Goal: Browse casually: Explore the website without a specific task or goal

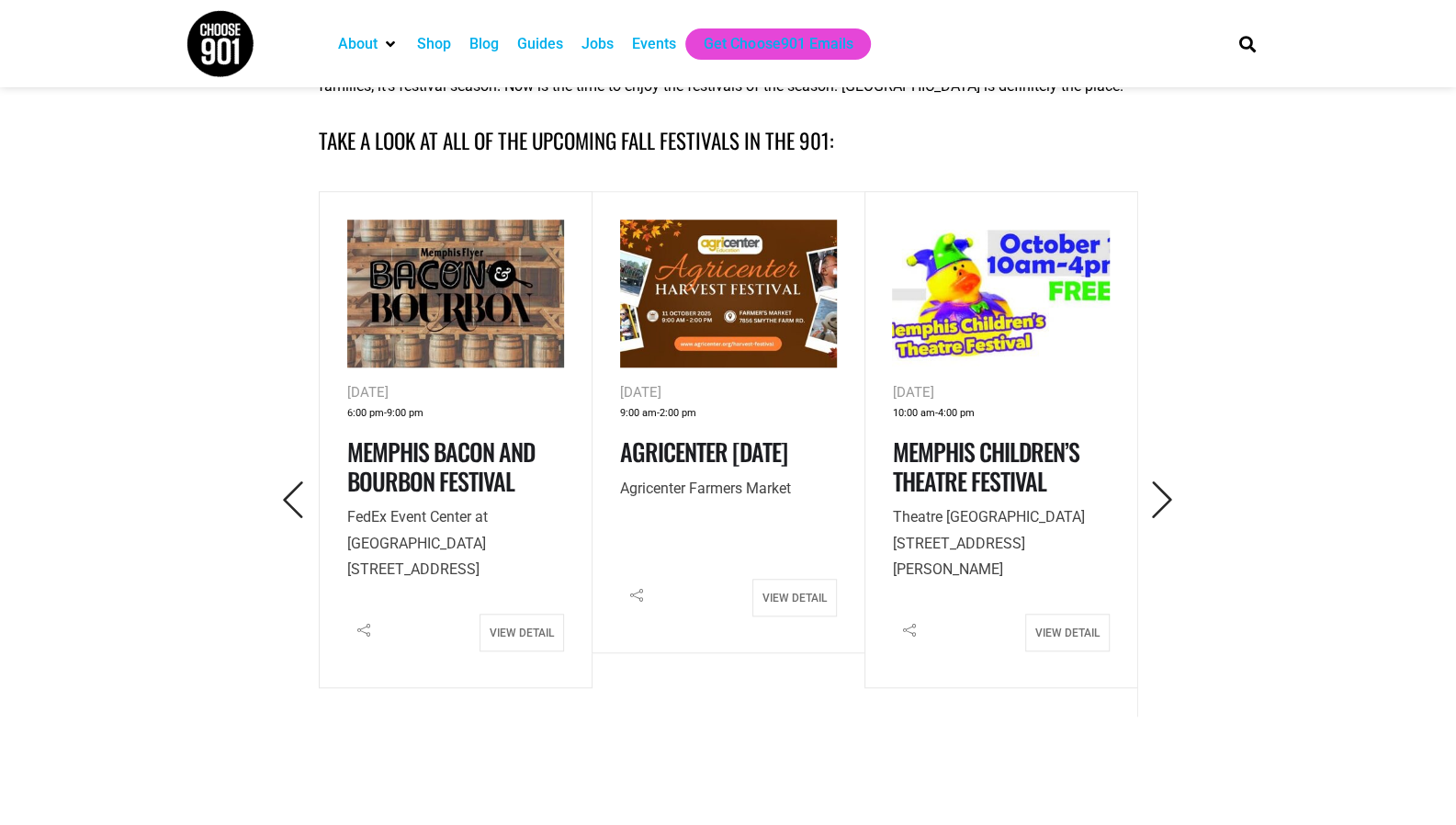
scroll to position [796, 0]
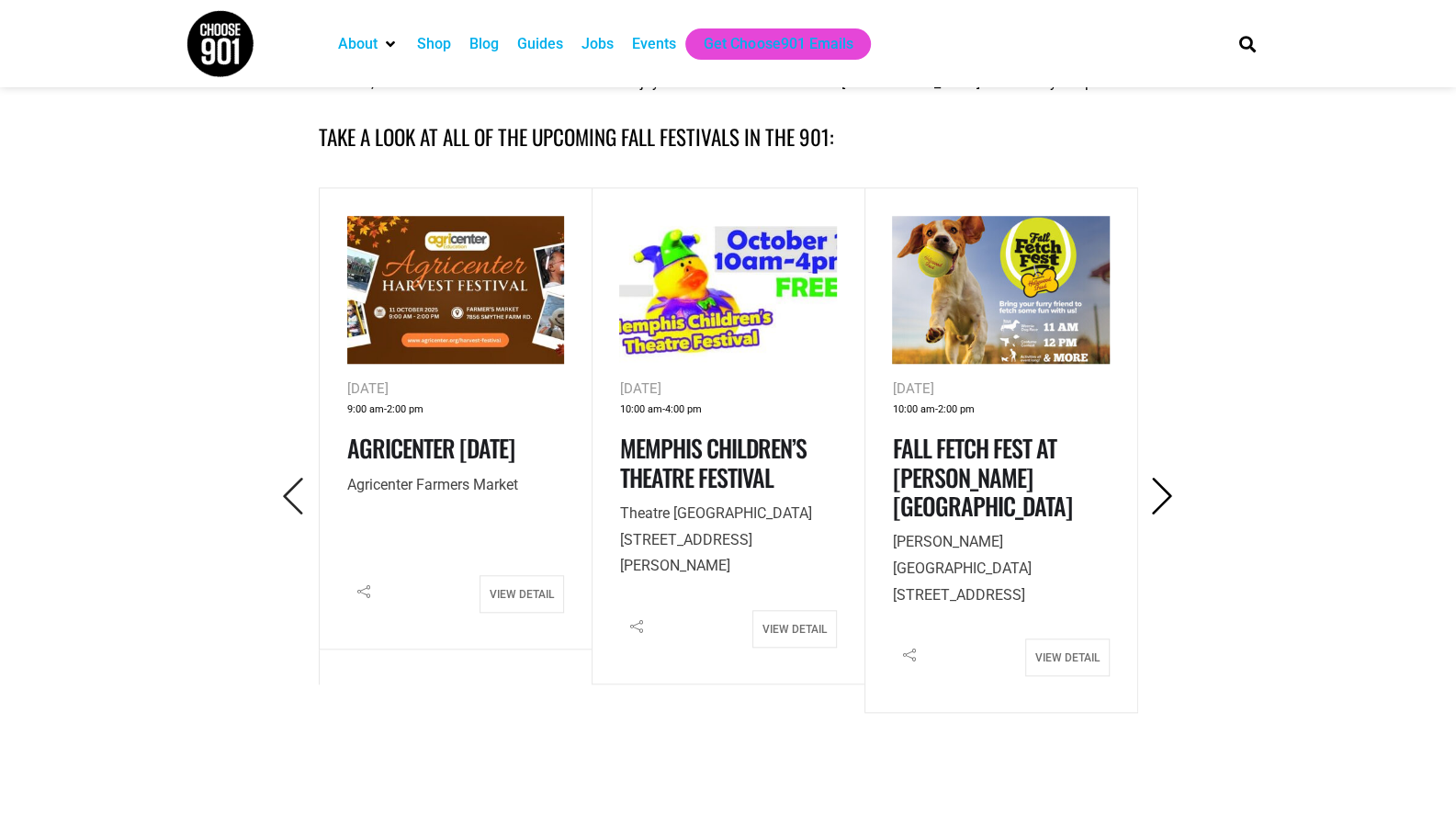
click at [1151, 495] on icon "Next" at bounding box center [1162, 496] width 37 height 37
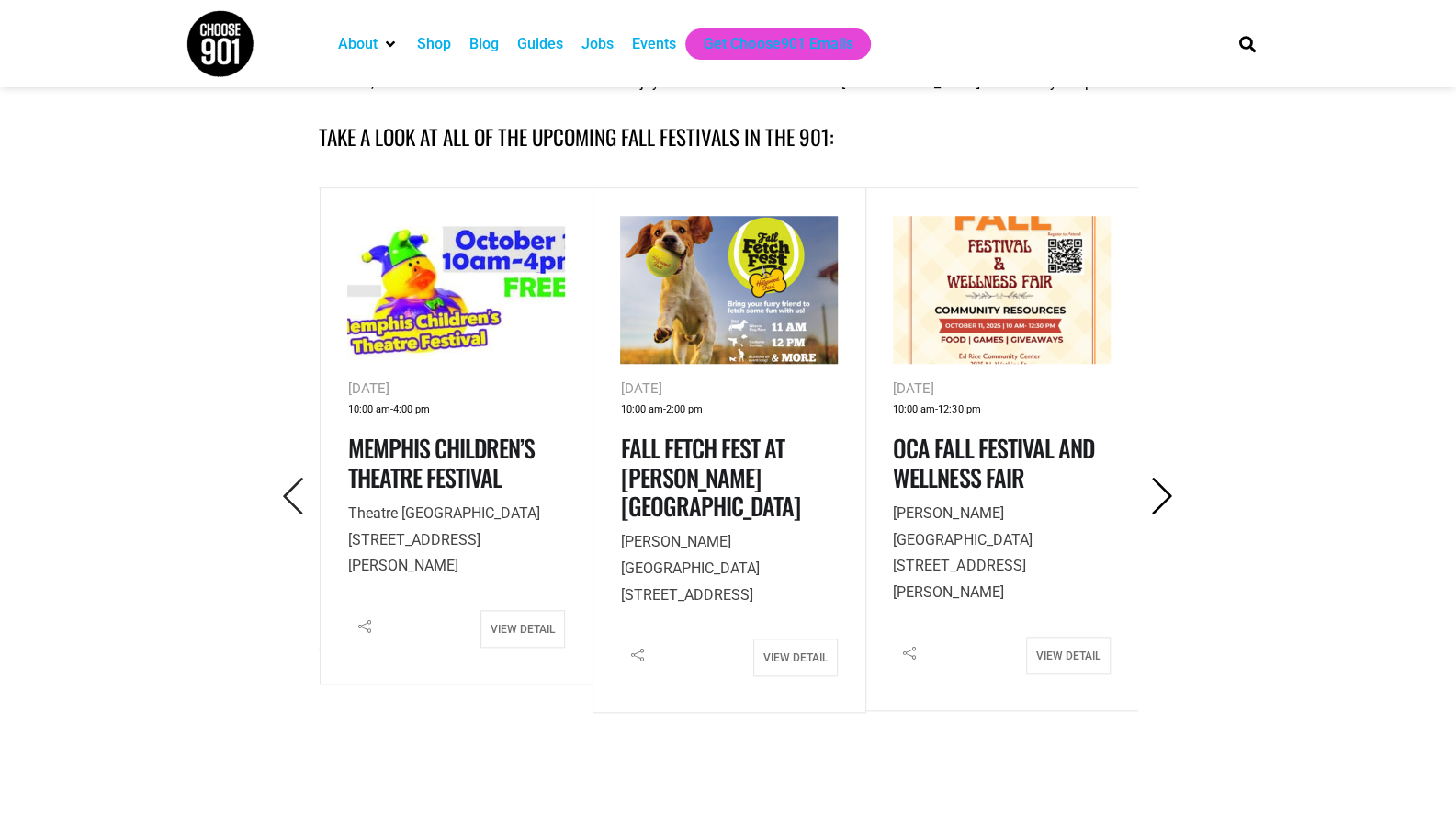
click at [1151, 495] on icon "Next" at bounding box center [1162, 496] width 37 height 37
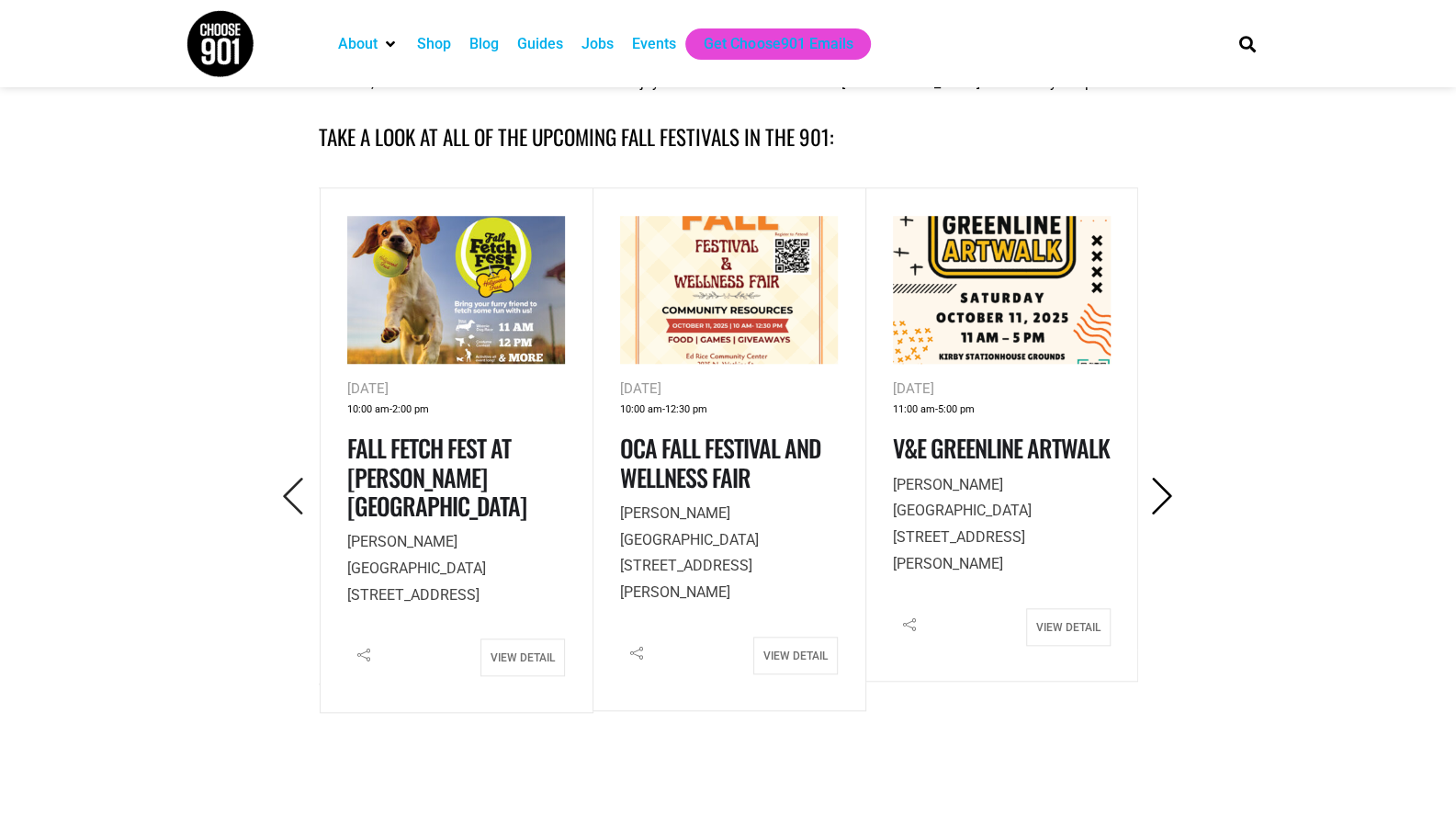
click at [1151, 495] on icon "Next" at bounding box center [1162, 496] width 37 height 37
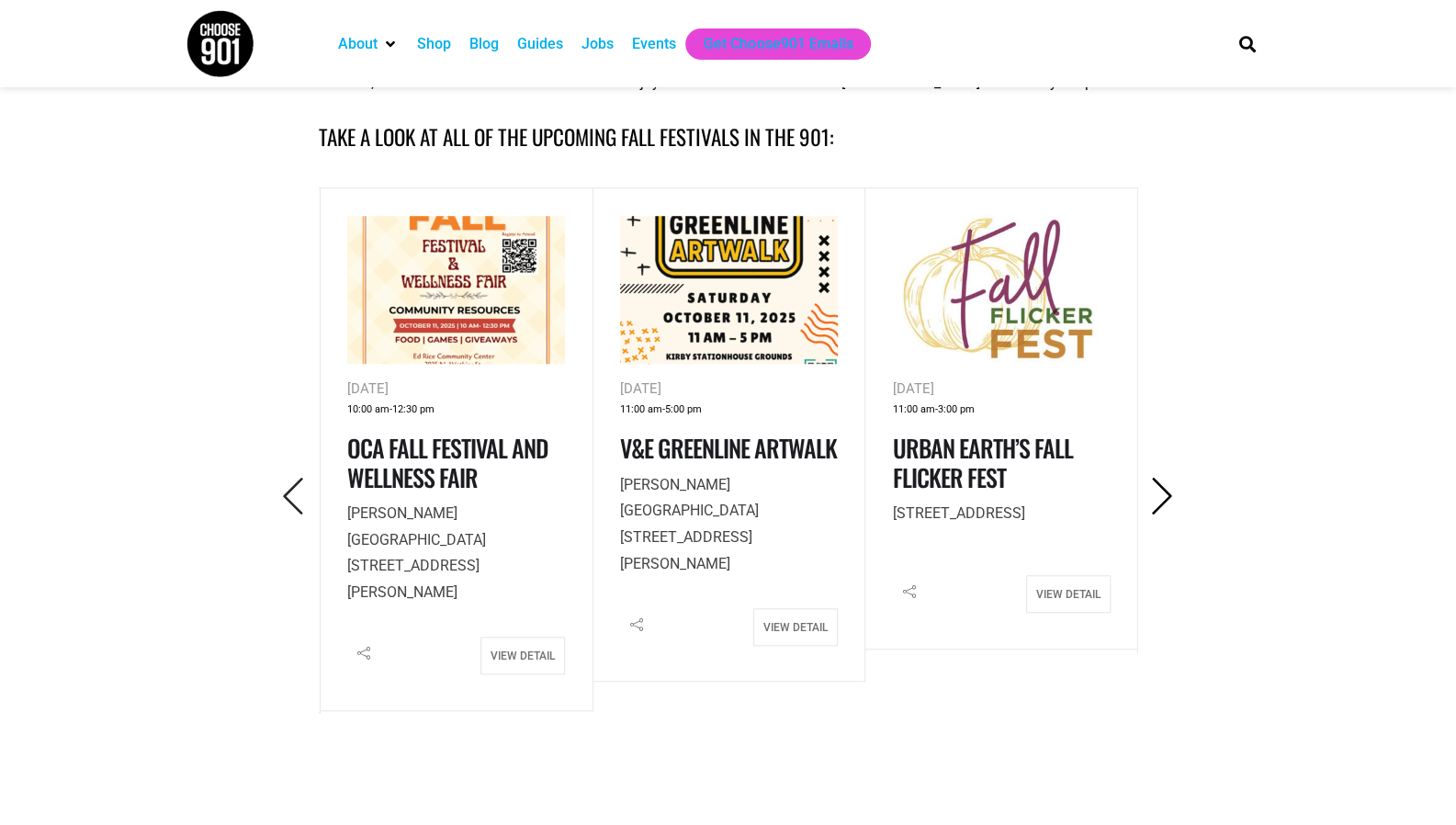
click at [1158, 494] on icon "Next" at bounding box center [1162, 496] width 37 height 37
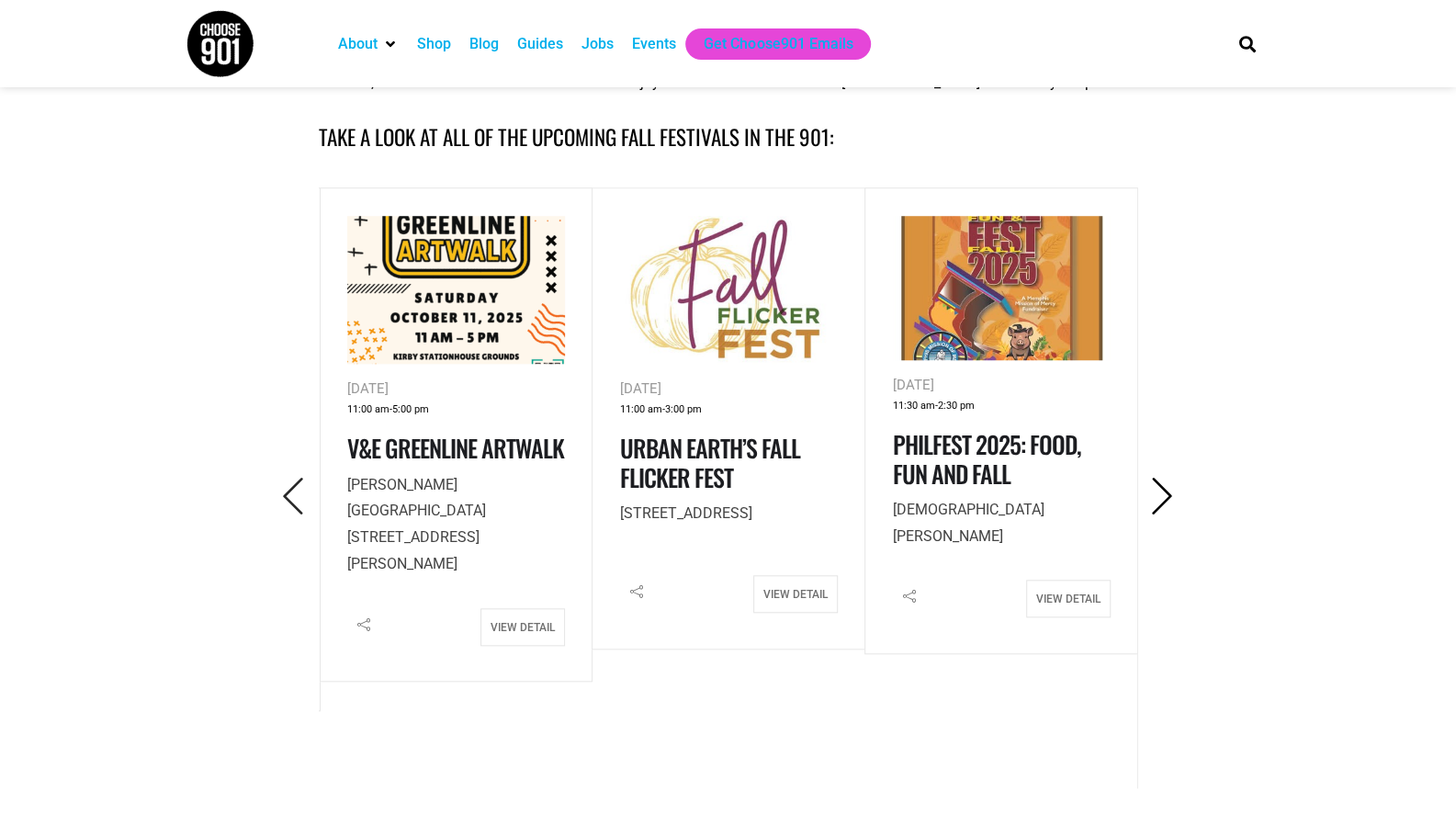
click at [1158, 494] on icon "Next" at bounding box center [1162, 496] width 37 height 37
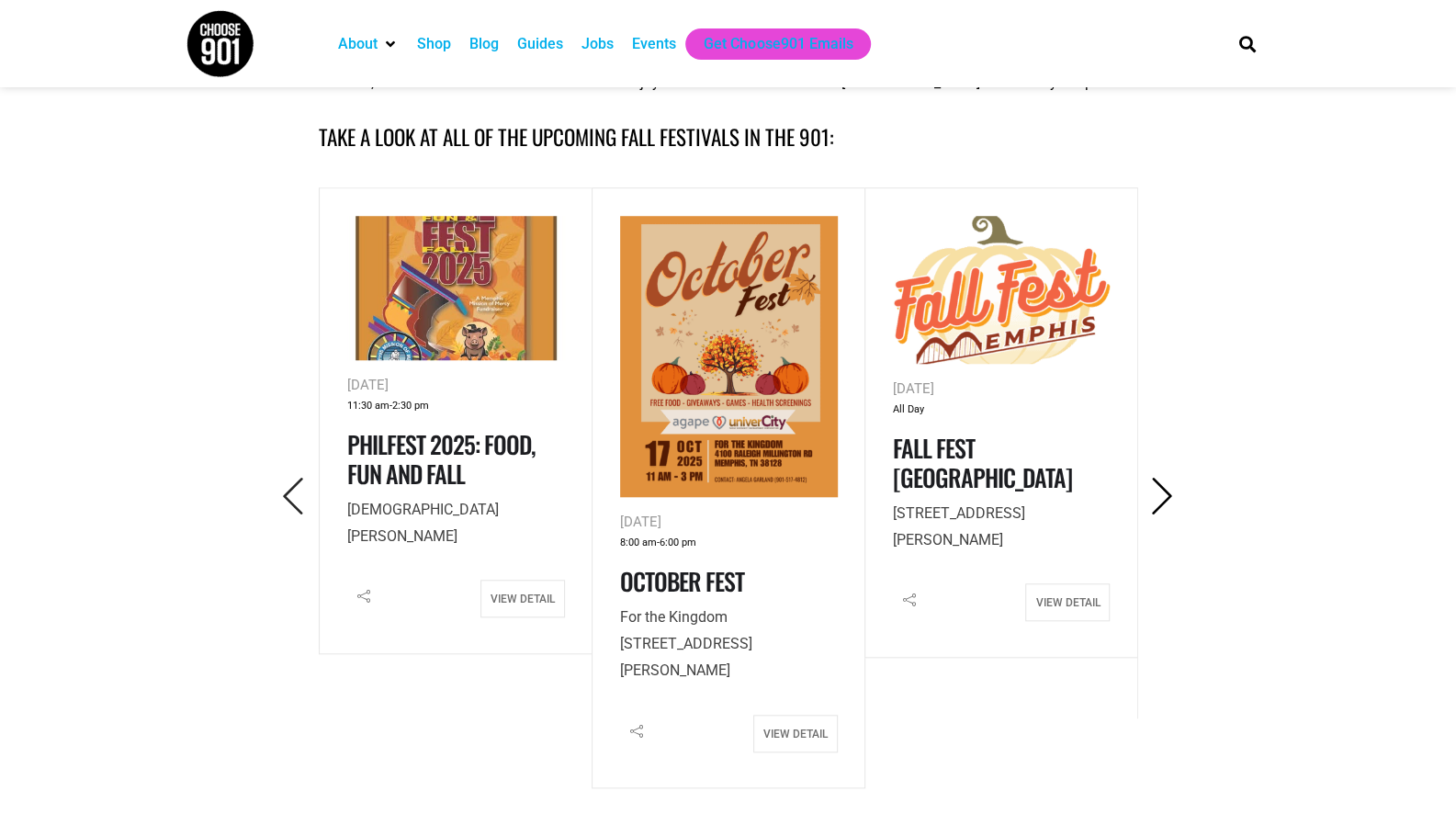
click at [1158, 494] on icon "Next" at bounding box center [1162, 496] width 37 height 37
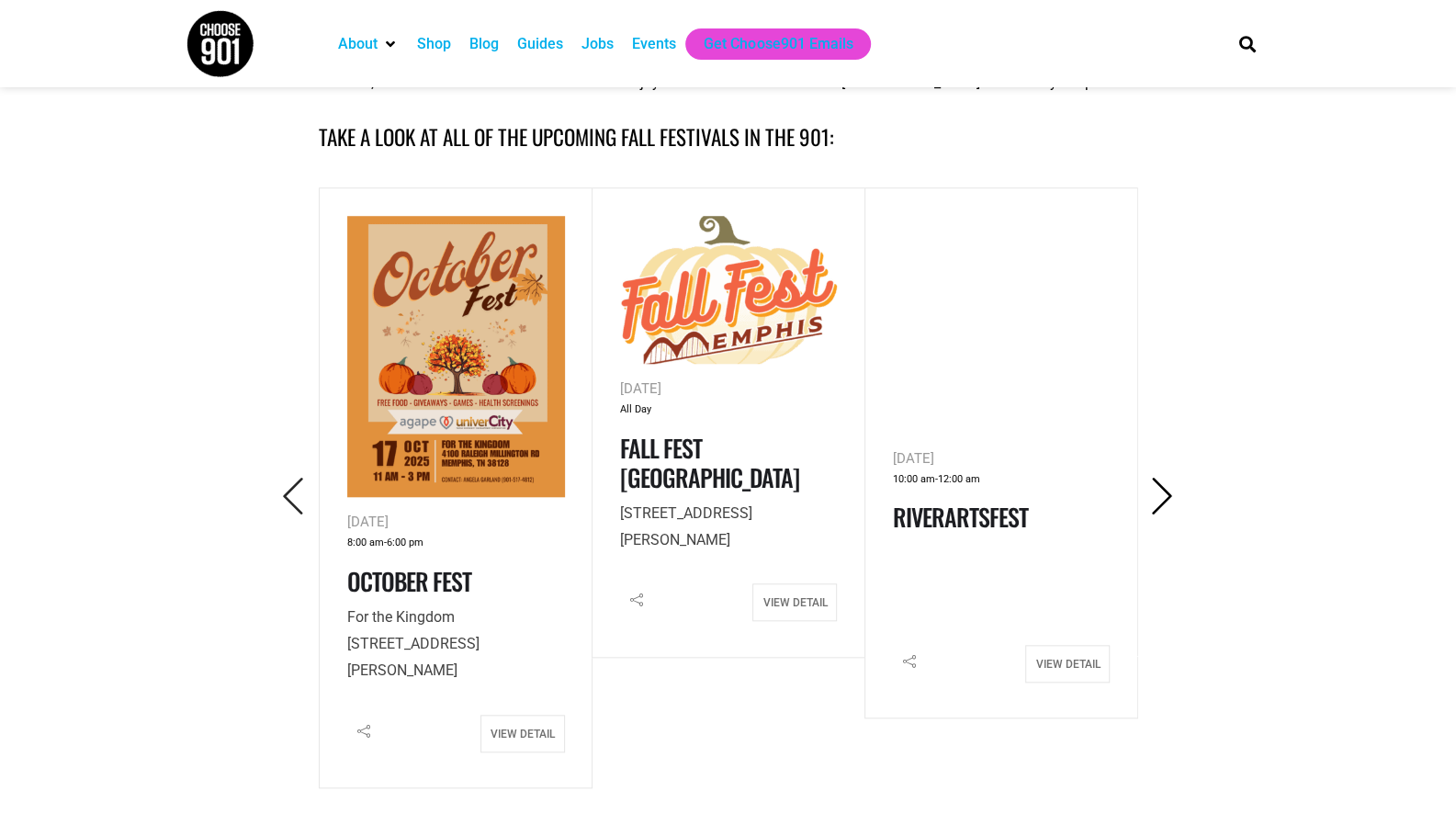
click at [1158, 494] on icon "Next" at bounding box center [1162, 496] width 37 height 37
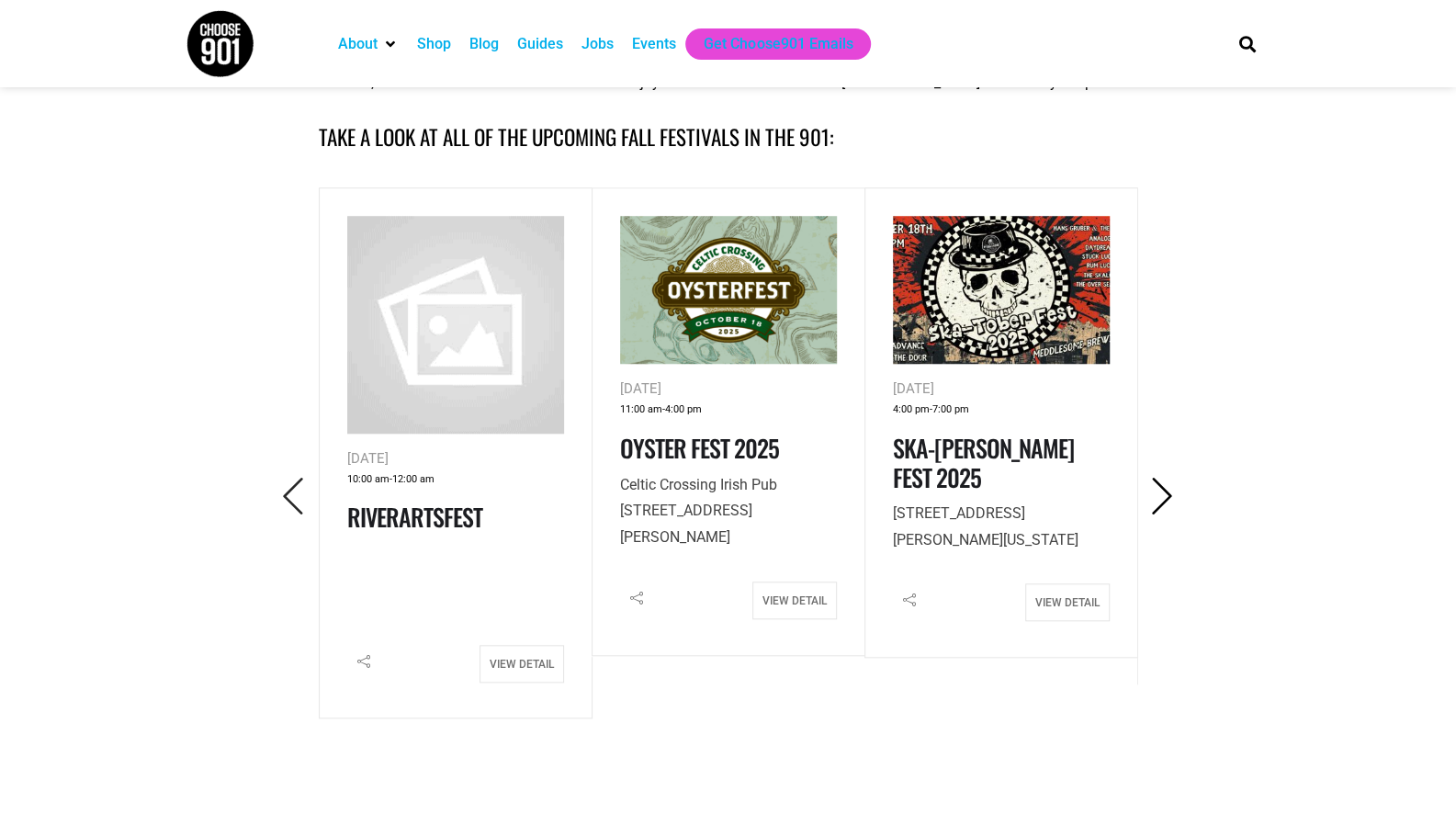
click at [1166, 490] on icon "Next" at bounding box center [1162, 496] width 37 height 37
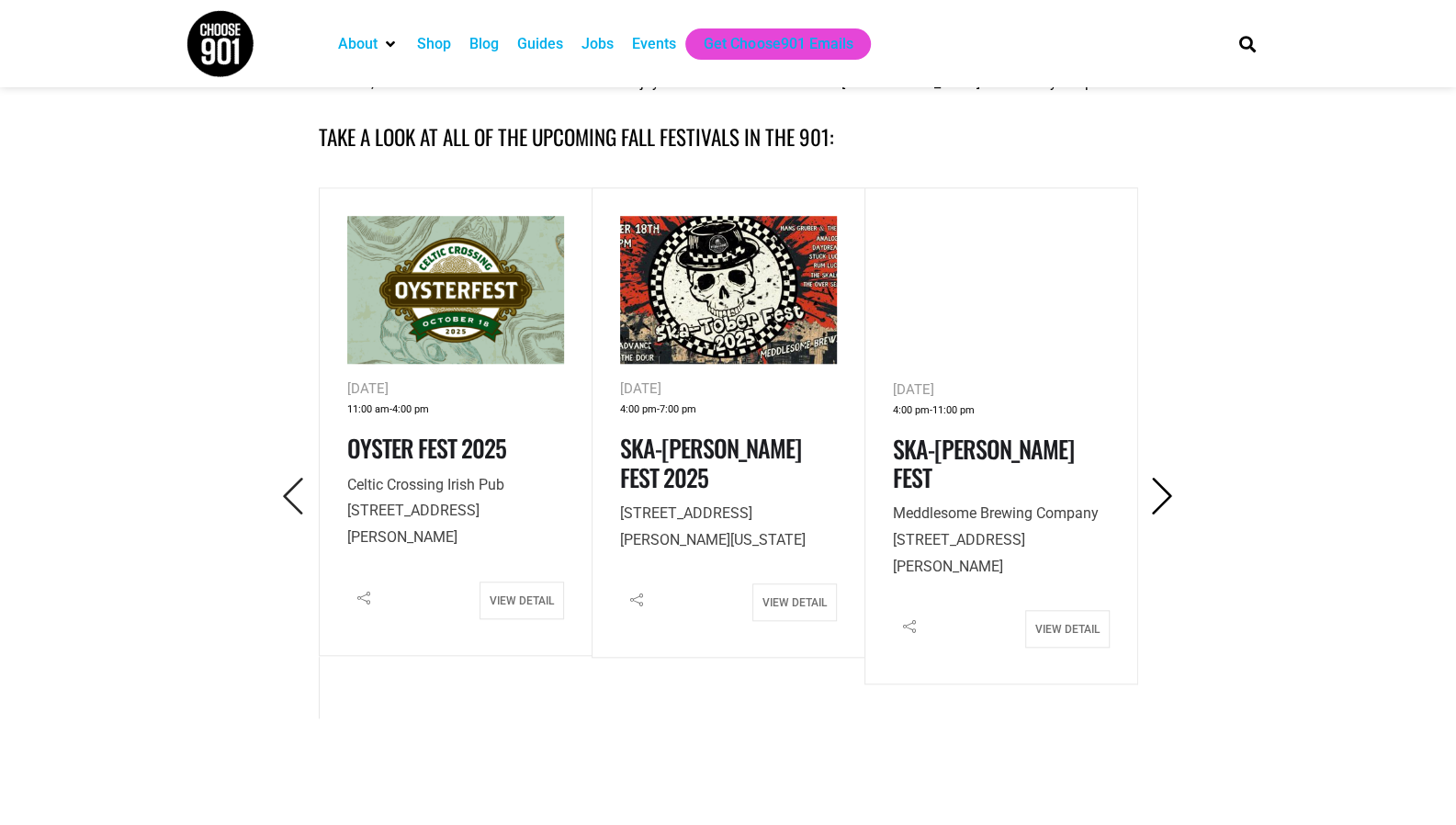
click at [1166, 490] on icon "Next" at bounding box center [1162, 496] width 37 height 37
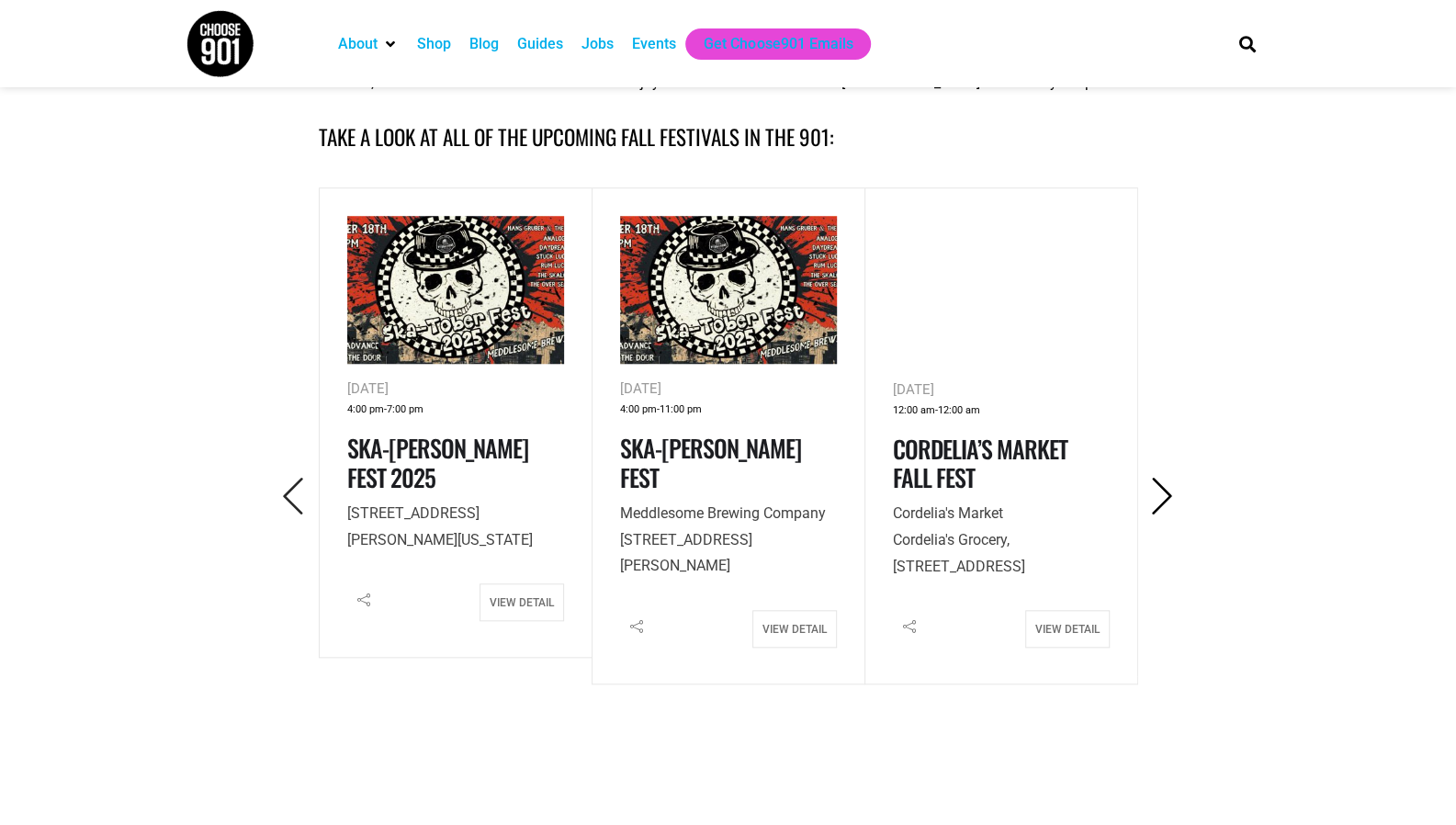
click at [1166, 490] on icon "Next" at bounding box center [1162, 496] width 37 height 37
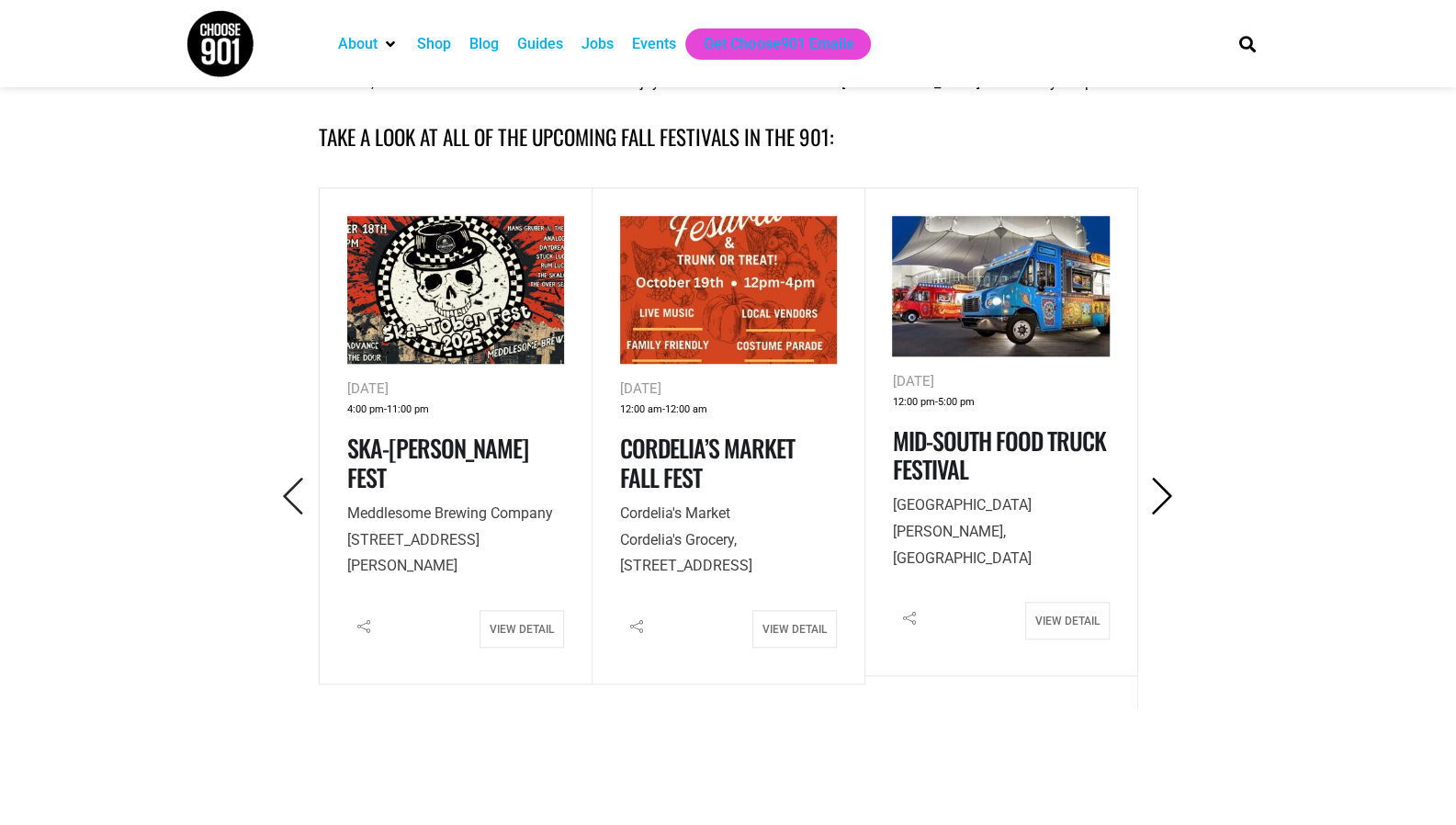
click at [1166, 490] on icon "Next" at bounding box center [1162, 496] width 37 height 37
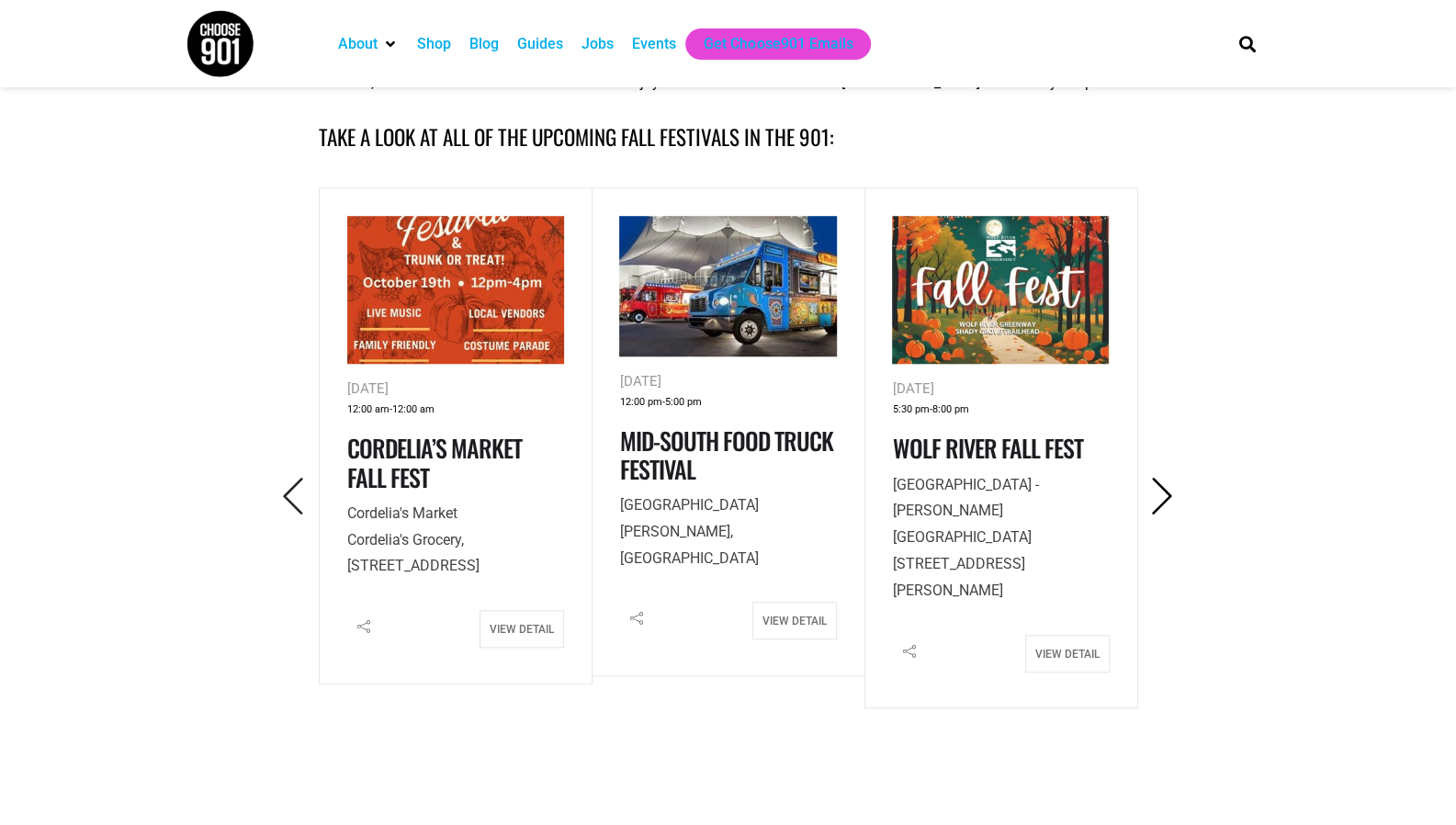
click at [1166, 490] on icon "Next" at bounding box center [1162, 496] width 37 height 37
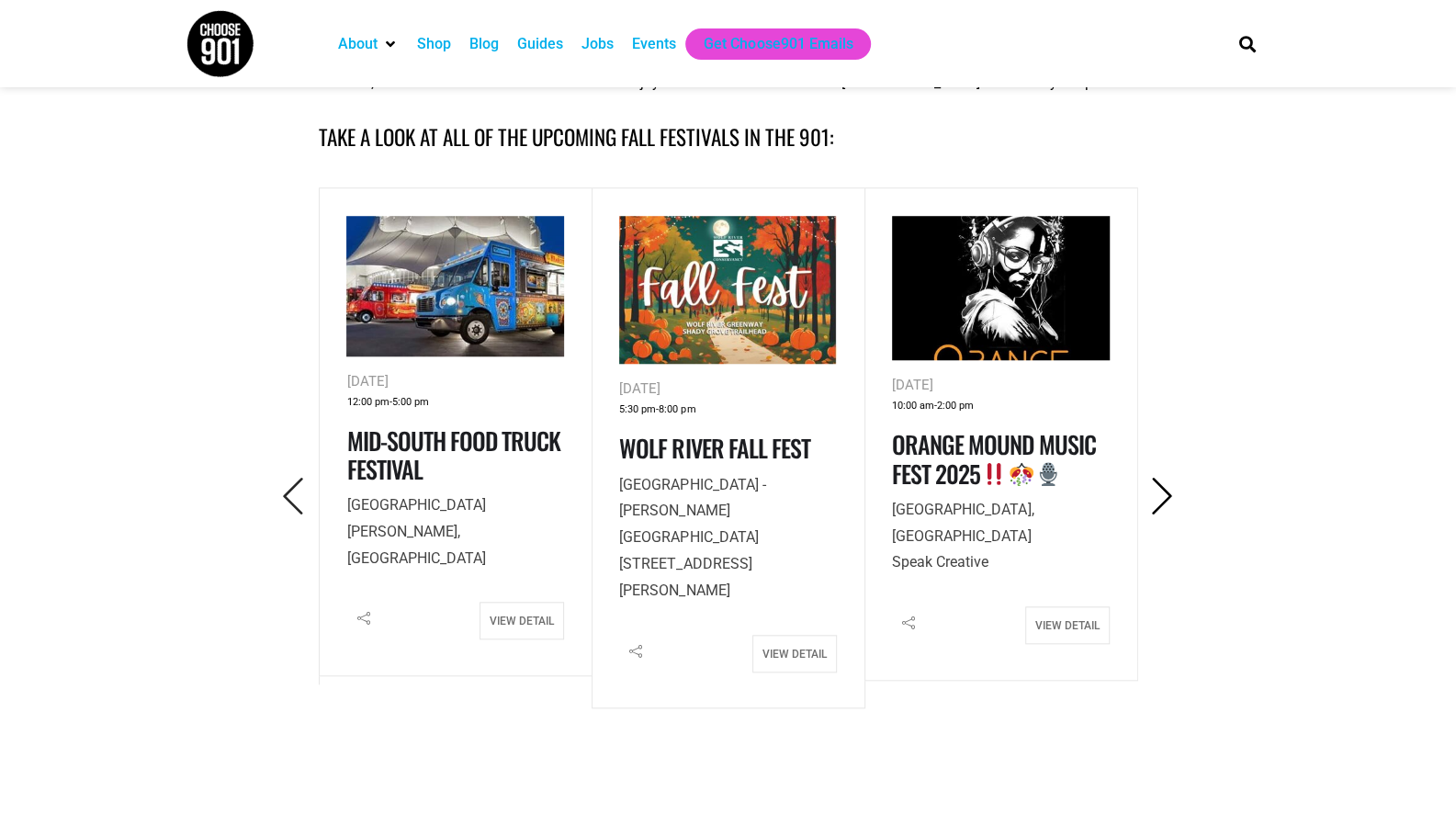
click at [1166, 490] on icon "Next" at bounding box center [1162, 496] width 37 height 37
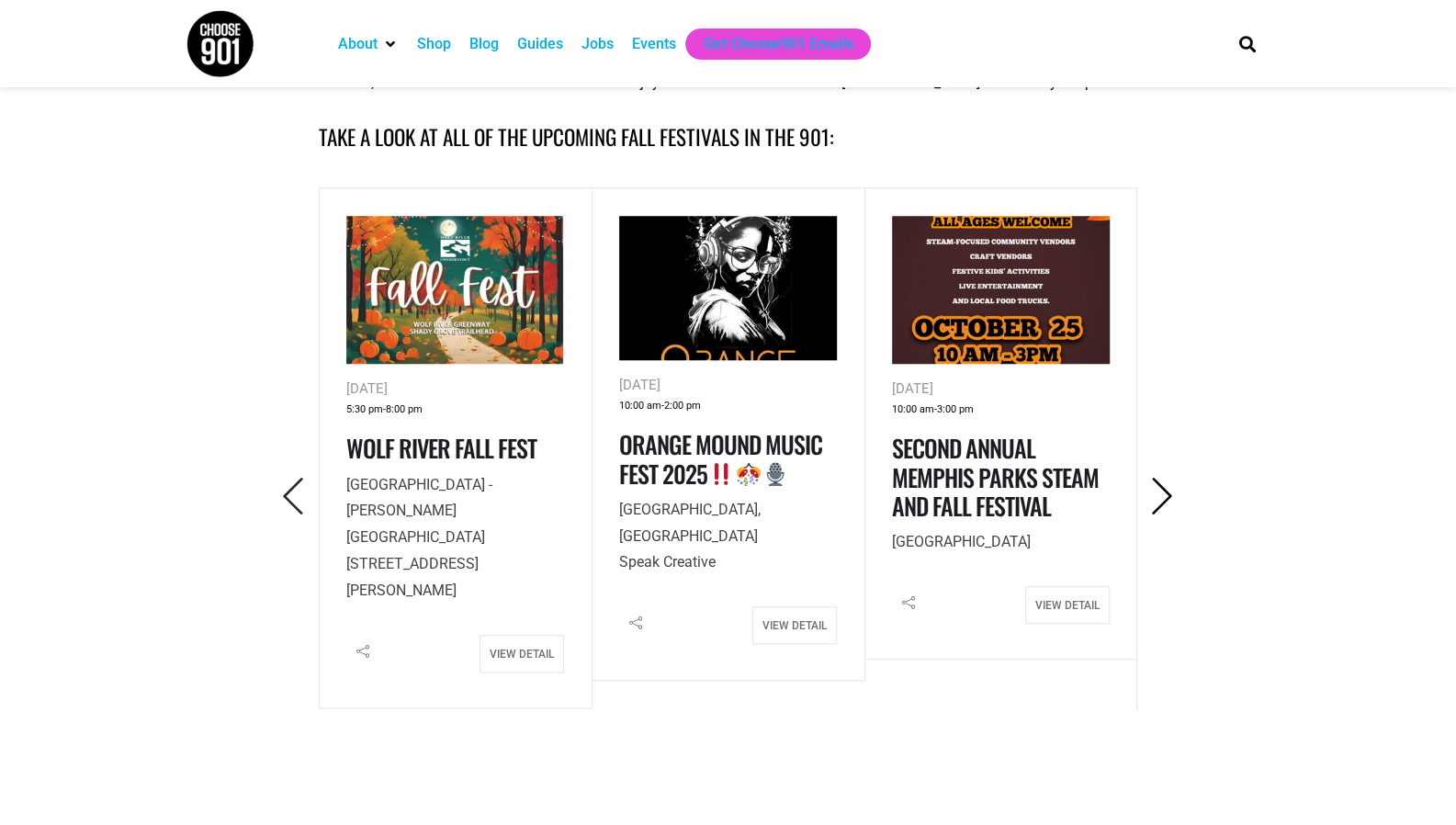
click at [1166, 490] on icon "Next" at bounding box center [1162, 496] width 37 height 37
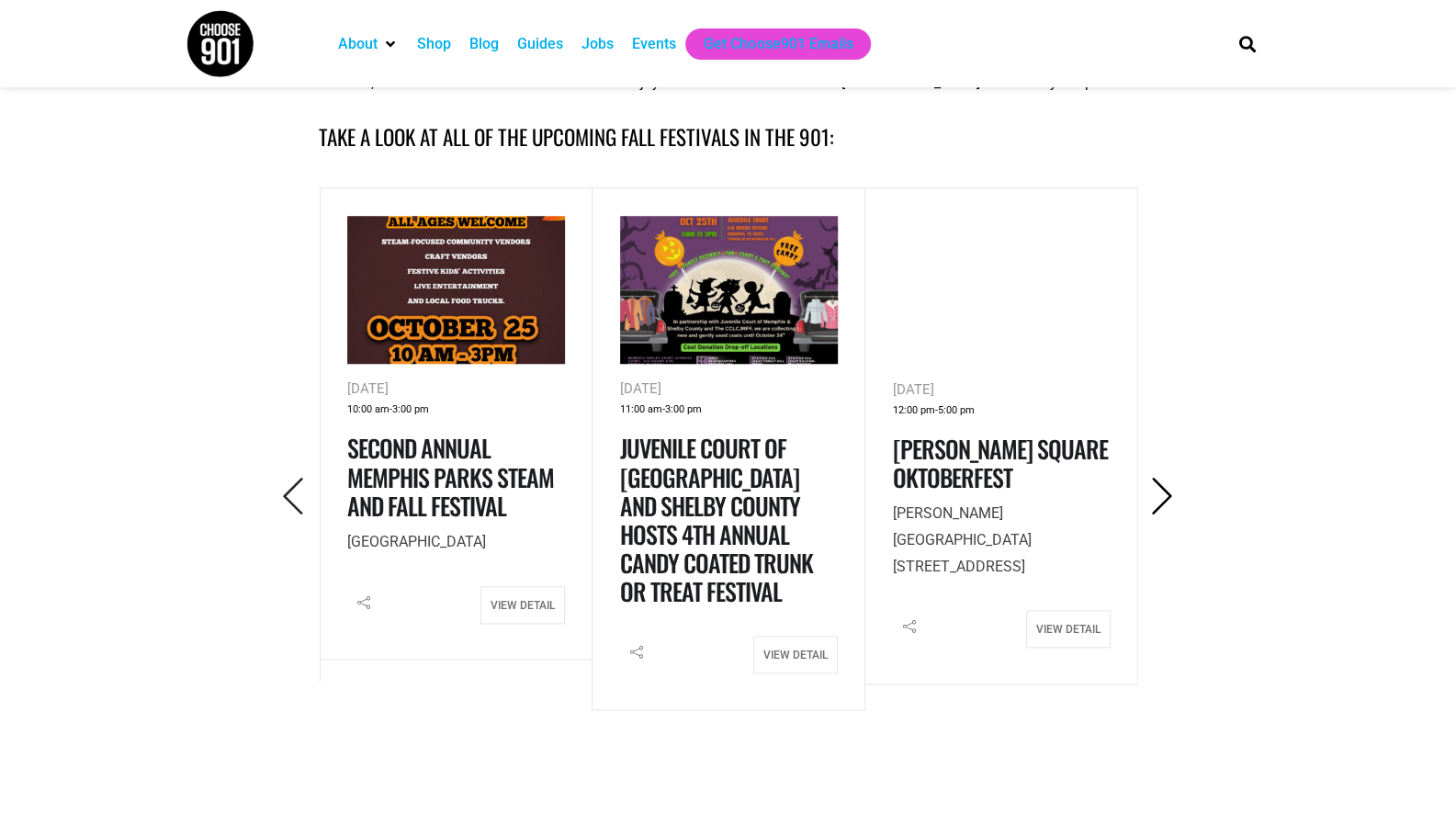
click at [1166, 490] on icon "Next" at bounding box center [1162, 496] width 37 height 37
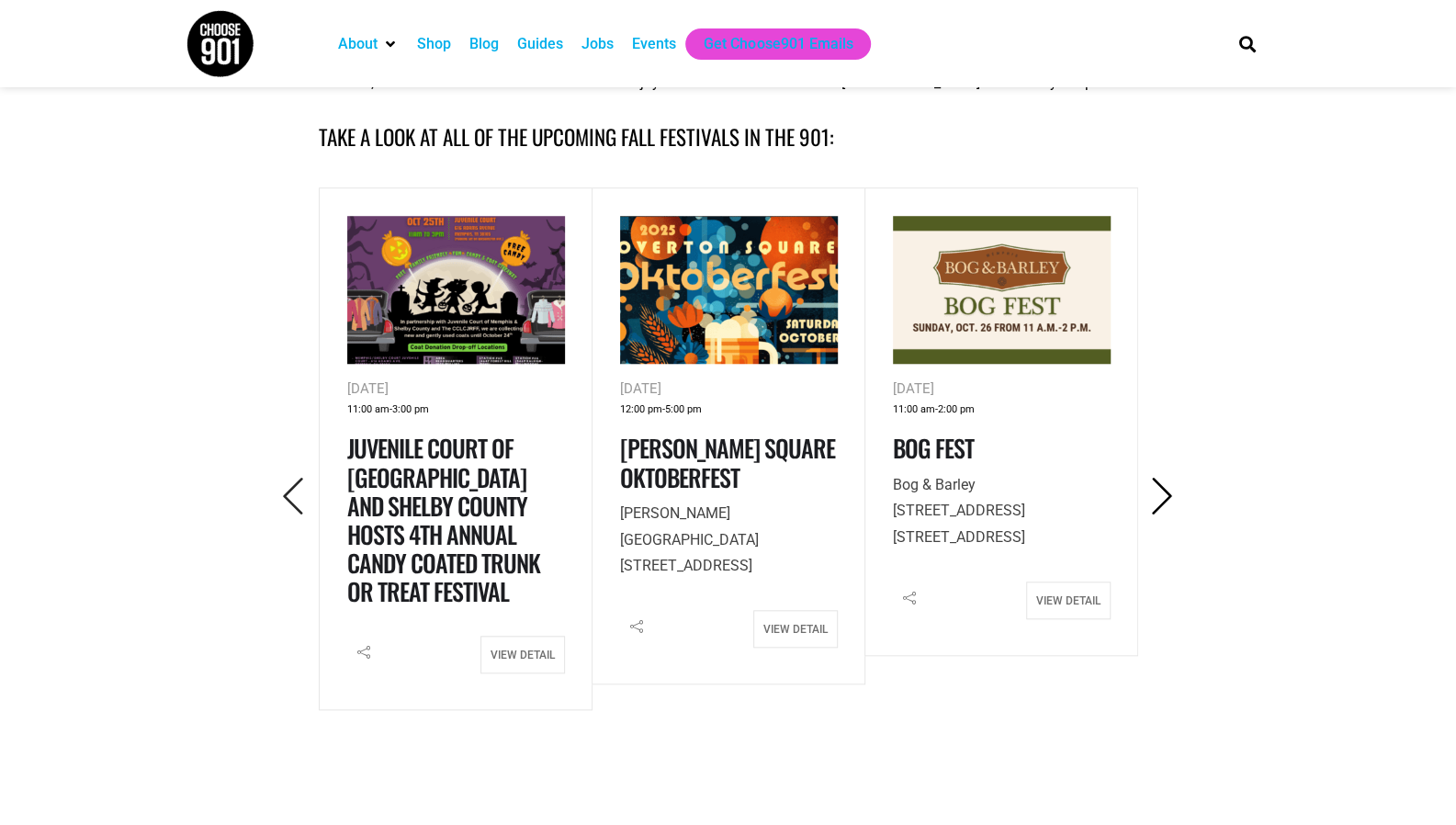
click at [1166, 490] on icon "Next" at bounding box center [1162, 496] width 37 height 37
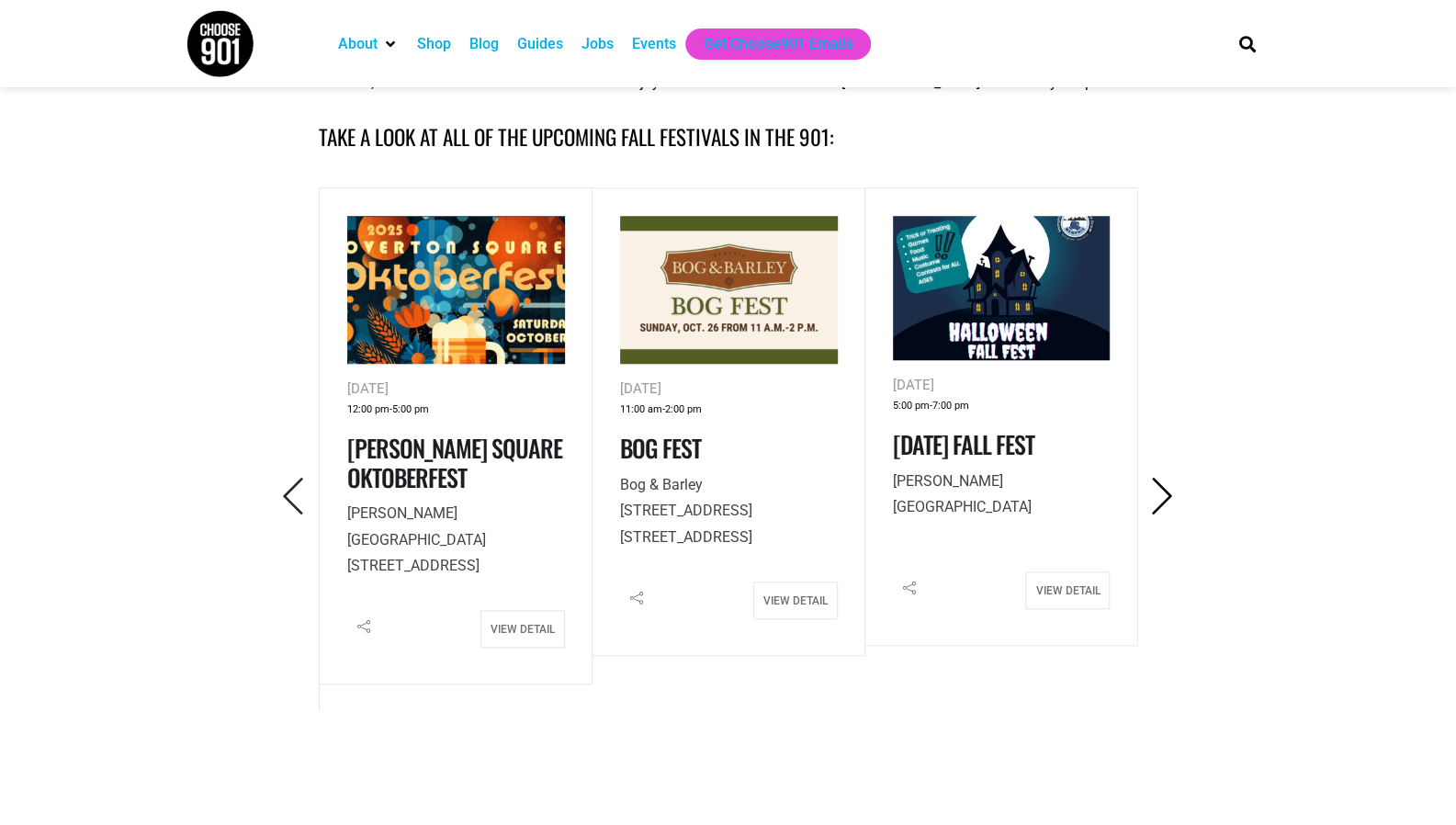
click at [1166, 490] on icon "Next" at bounding box center [1162, 496] width 37 height 37
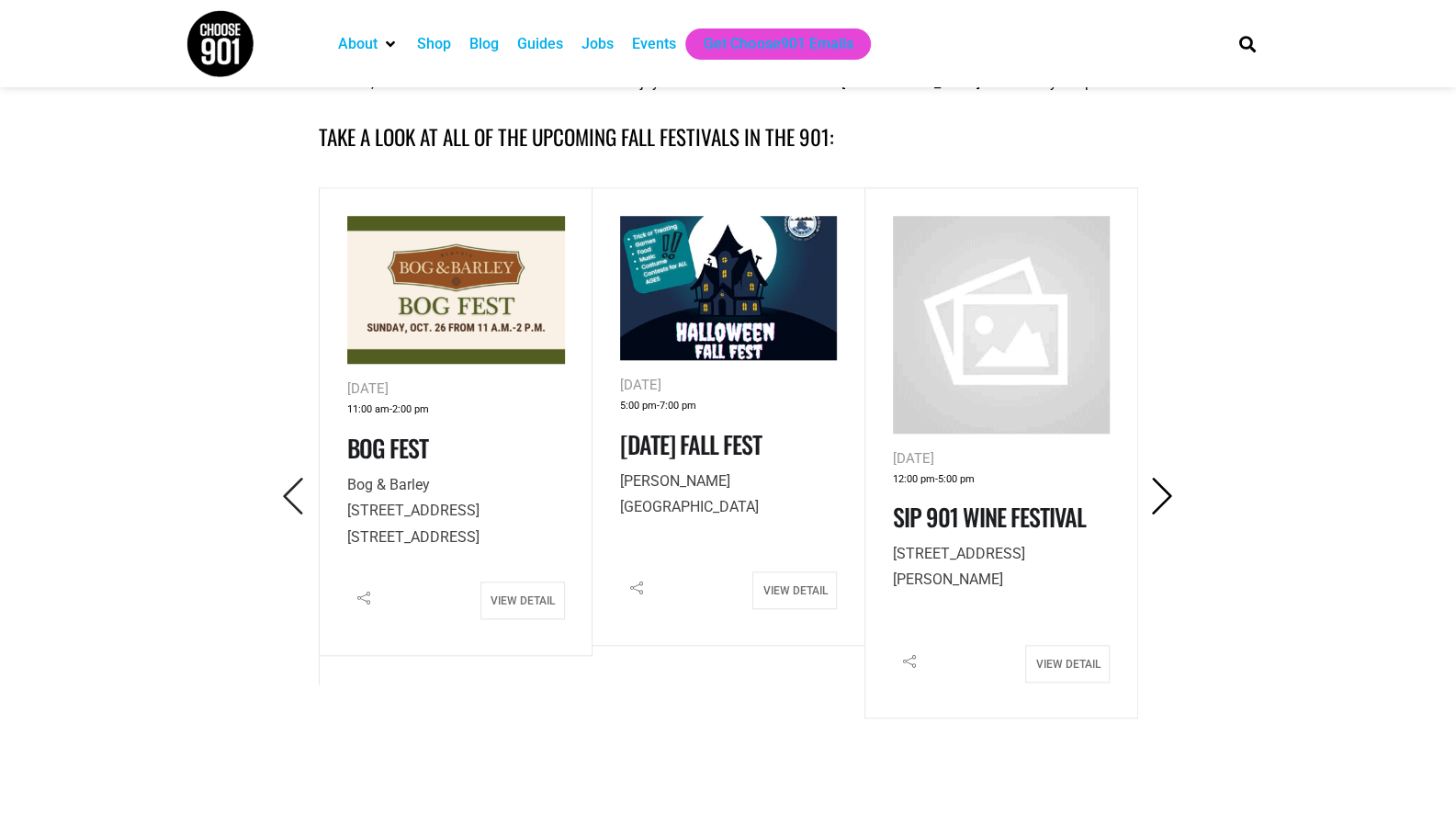
click at [1166, 490] on icon "Next" at bounding box center [1162, 496] width 37 height 37
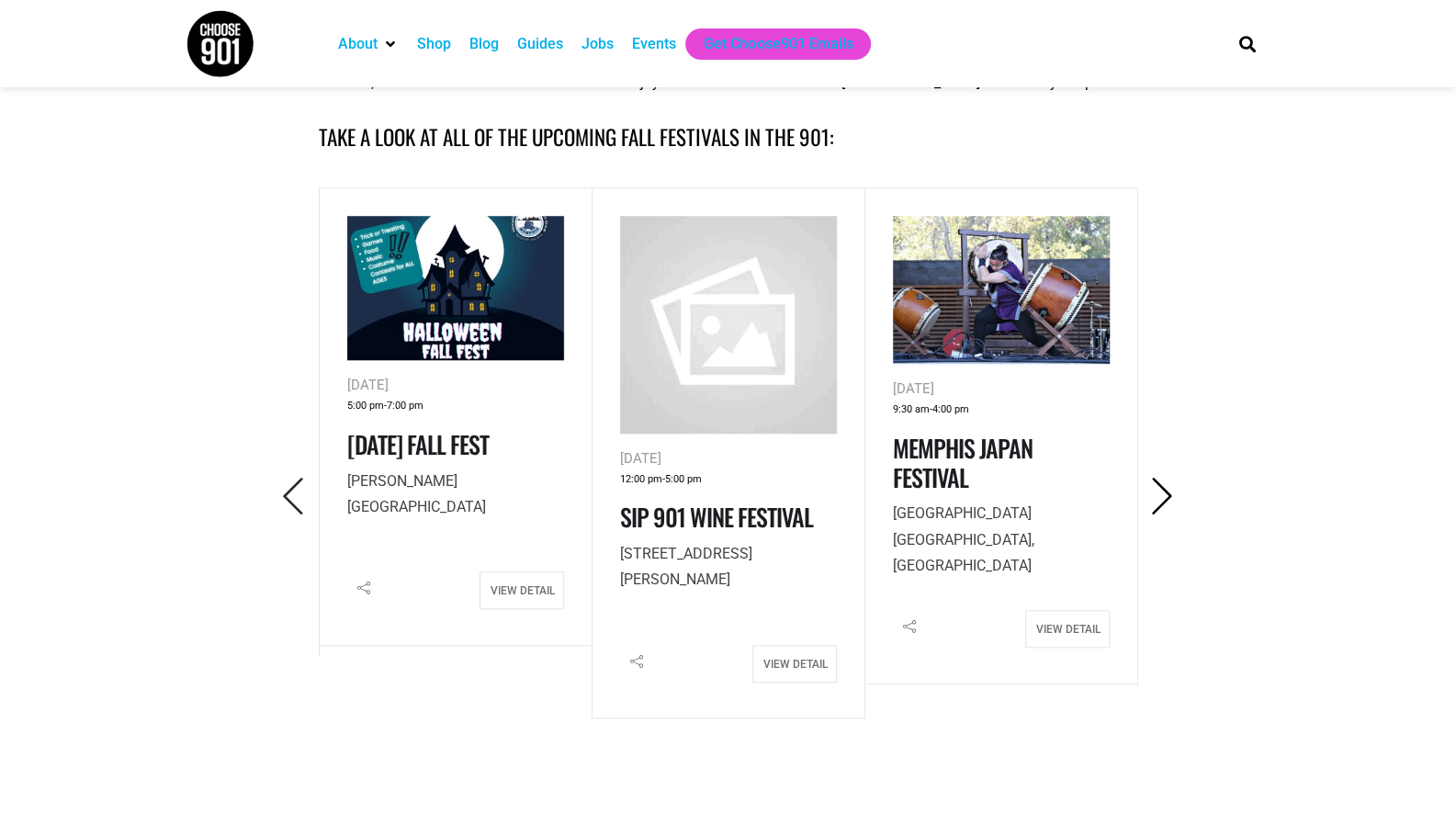
click at [1166, 490] on icon "Next" at bounding box center [1162, 496] width 37 height 37
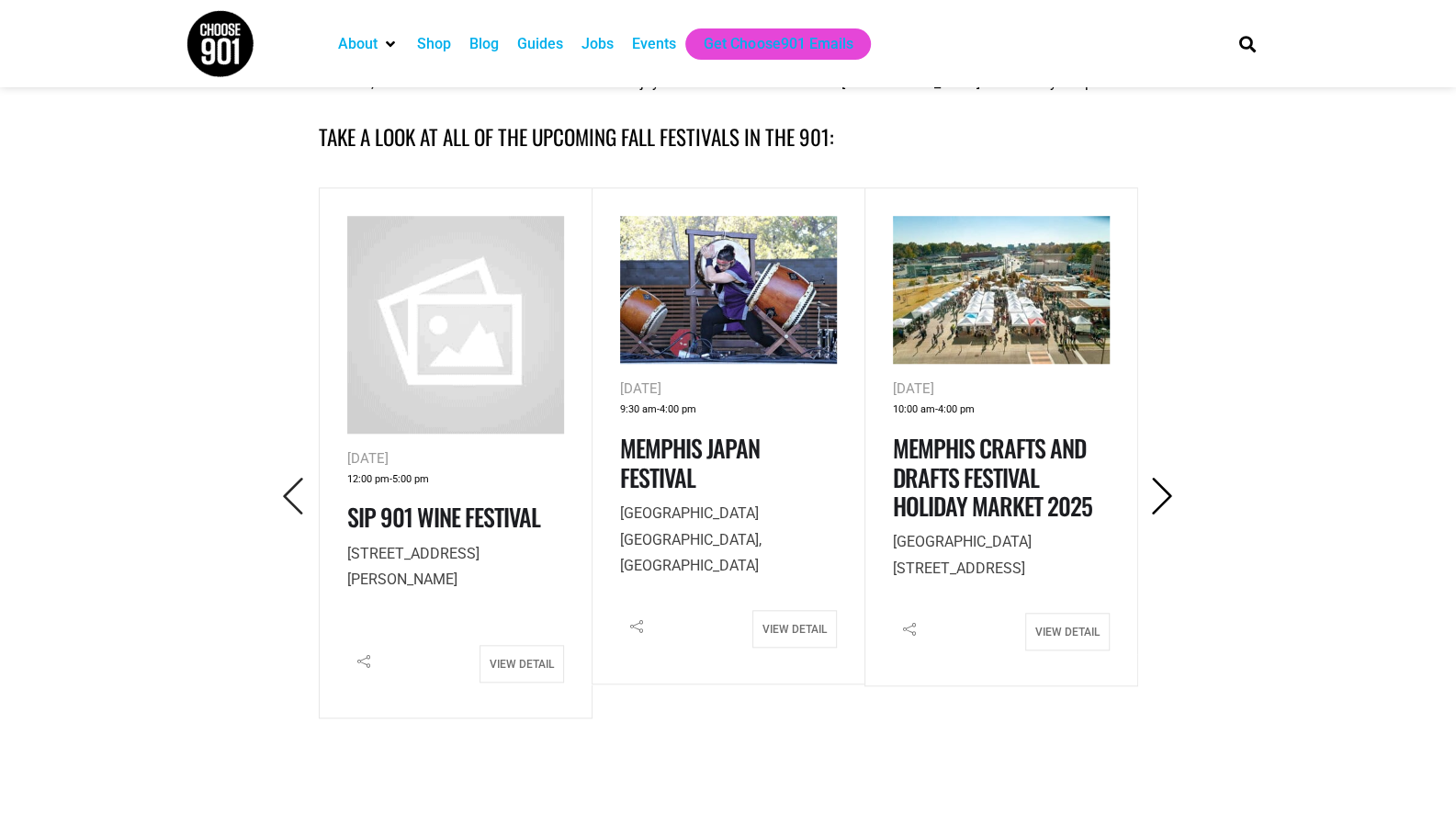
click at [1166, 490] on icon "Next" at bounding box center [1162, 496] width 37 height 37
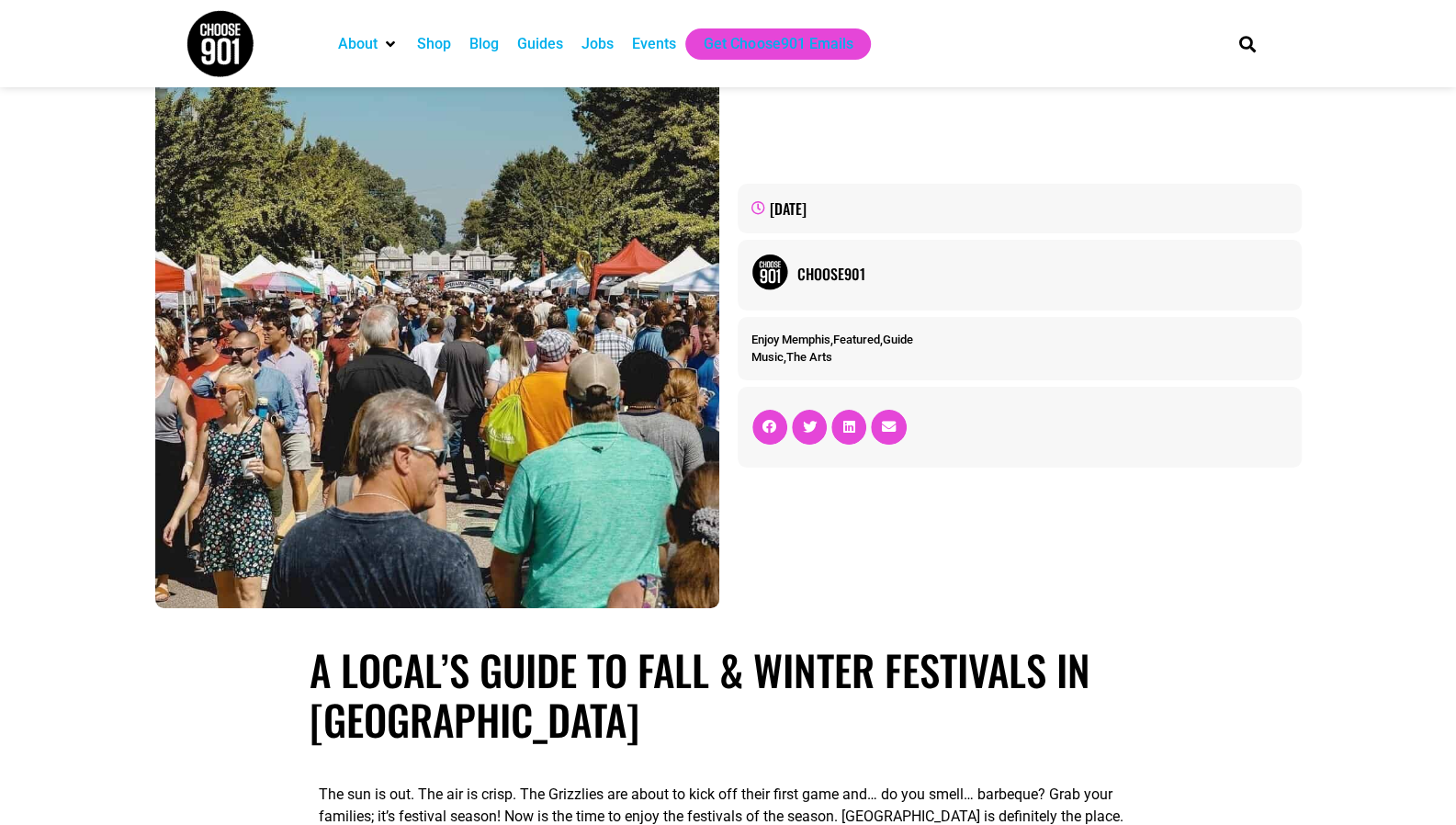
scroll to position [0, 0]
